Goal: Find specific page/section: Find specific page/section

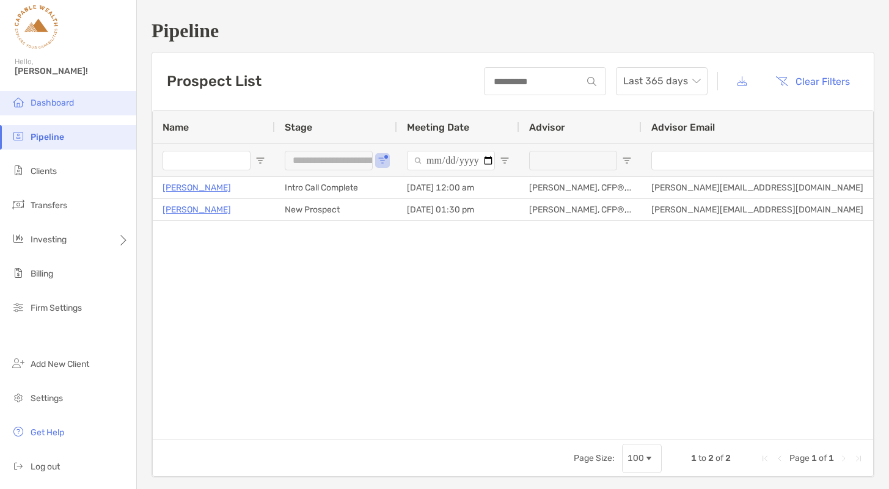
click at [58, 108] on span "Dashboard" at bounding box center [52, 103] width 43 height 10
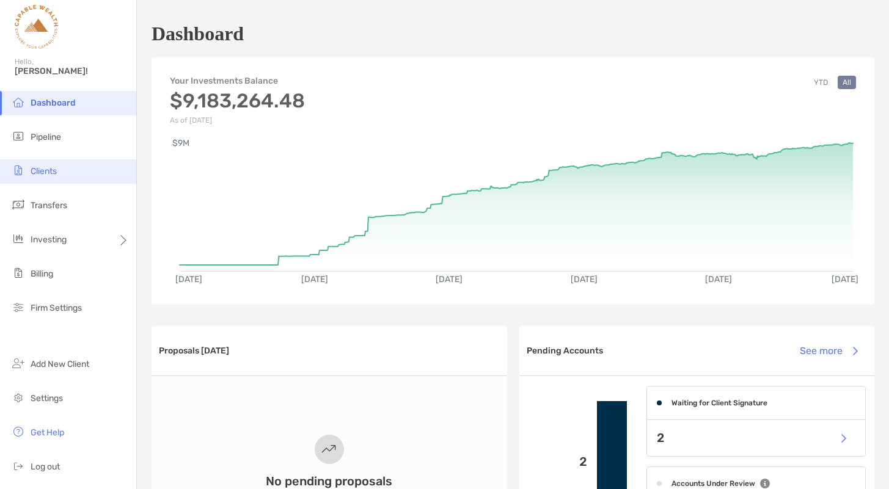
click at [48, 169] on span "Clients" at bounding box center [44, 171] width 26 height 10
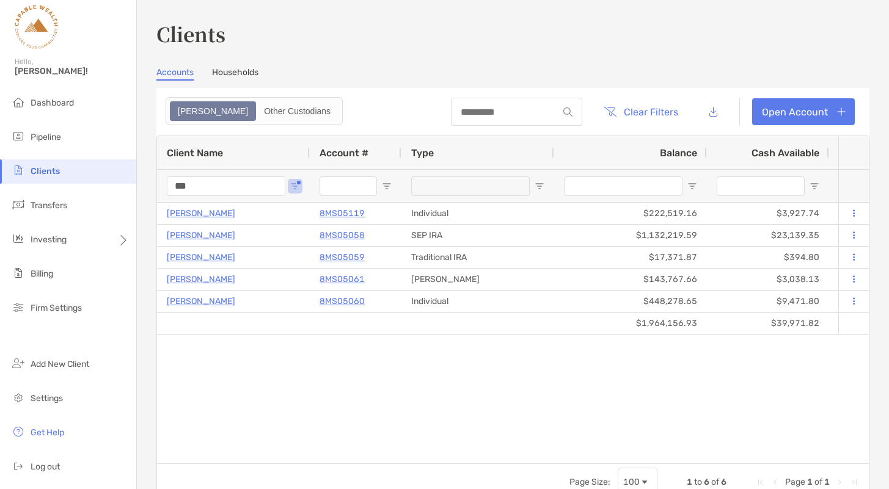
click at [211, 183] on input "***" at bounding box center [226, 187] width 119 height 20
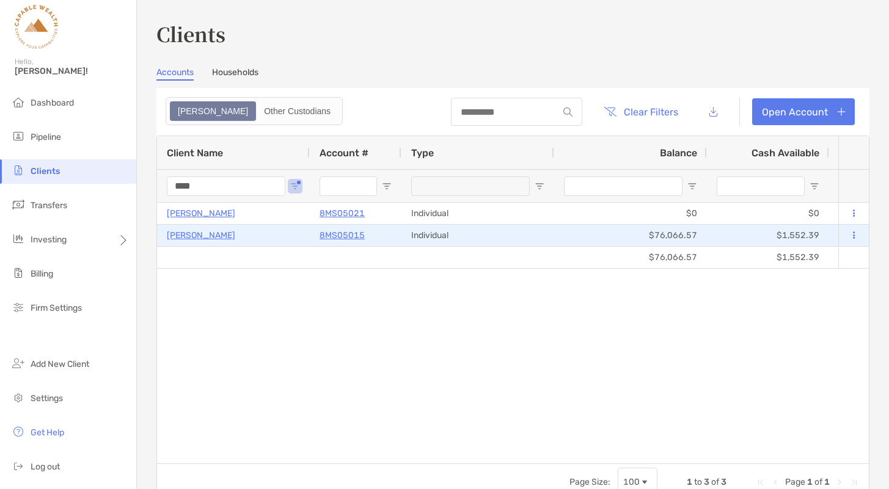
type input "****"
click at [344, 233] on p "8MS05015" at bounding box center [342, 235] width 45 height 15
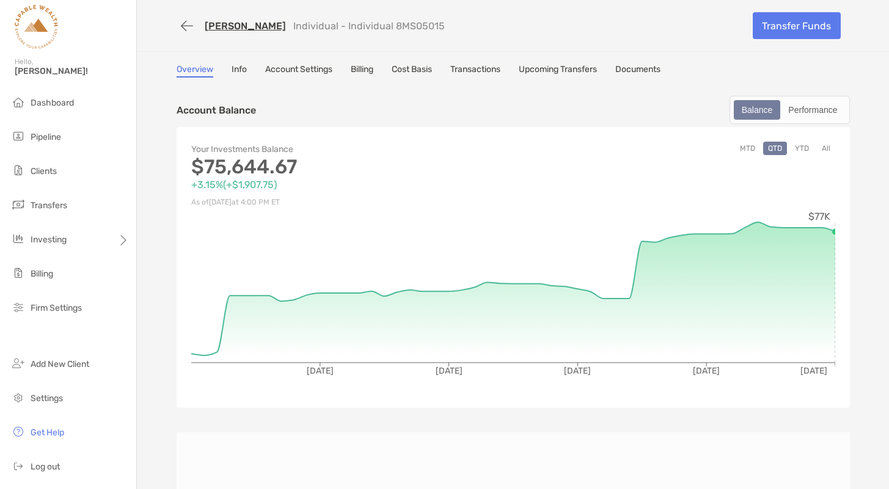
click at [638, 68] on link "Documents" at bounding box center [637, 70] width 45 height 13
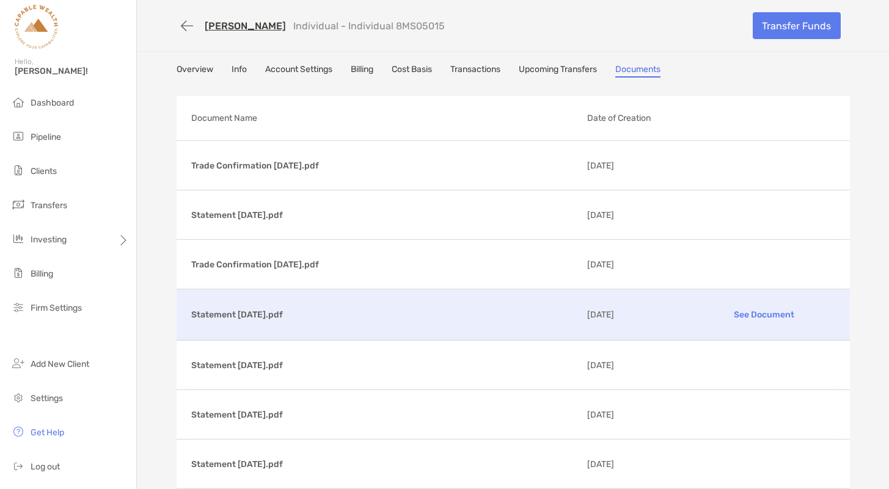
click at [764, 315] on p "See Document" at bounding box center [764, 314] width 142 height 21
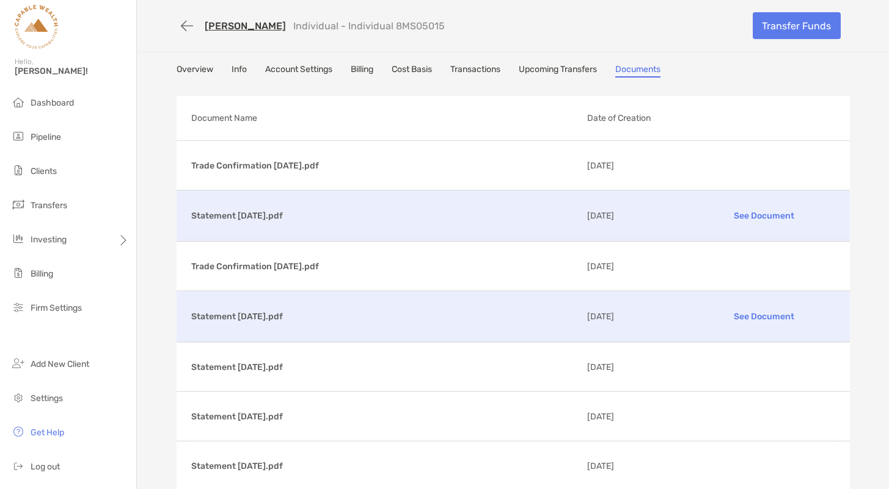
click at [758, 213] on p "See Document" at bounding box center [764, 215] width 142 height 21
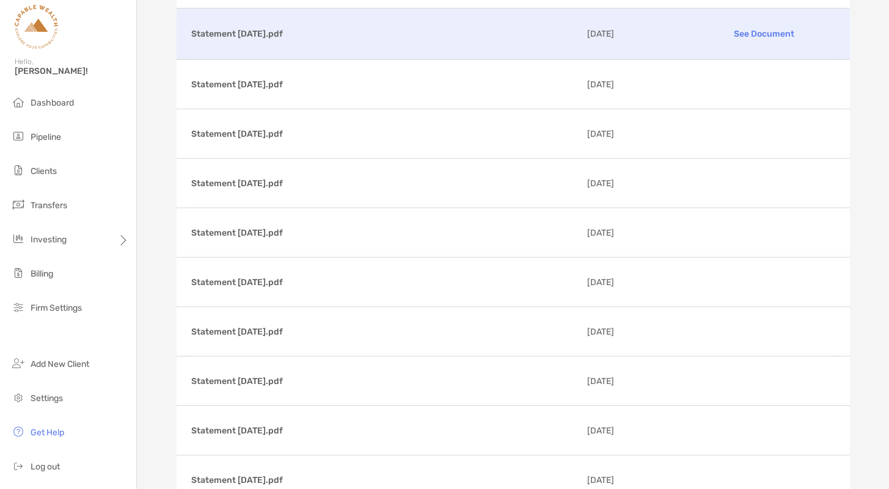
scroll to position [278, 0]
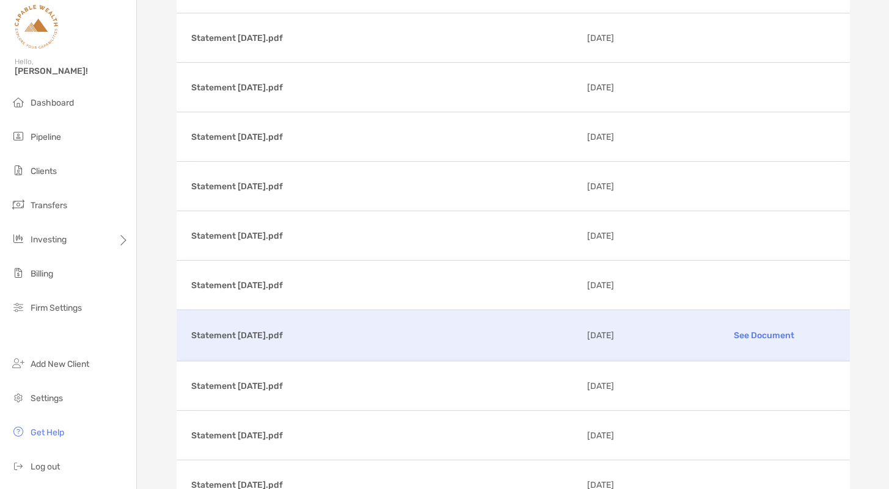
click at [753, 332] on p "See Document" at bounding box center [764, 335] width 142 height 21
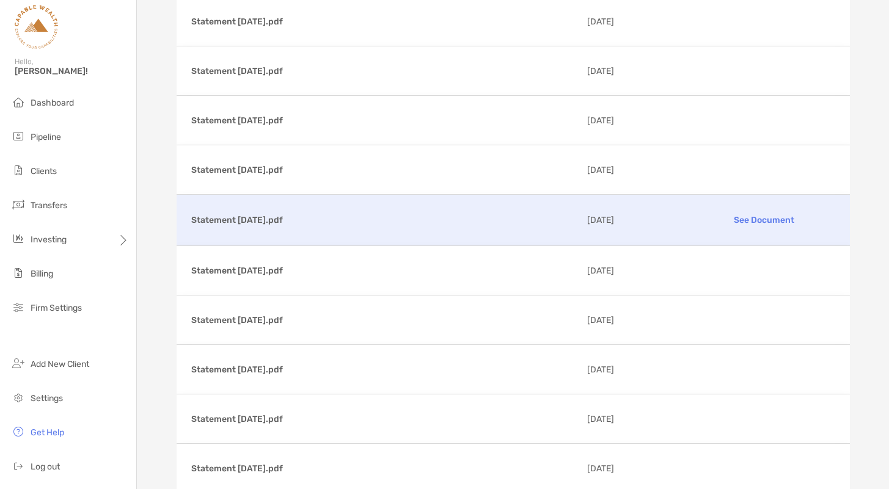
scroll to position [0, 0]
